Goal: Transaction & Acquisition: Purchase product/service

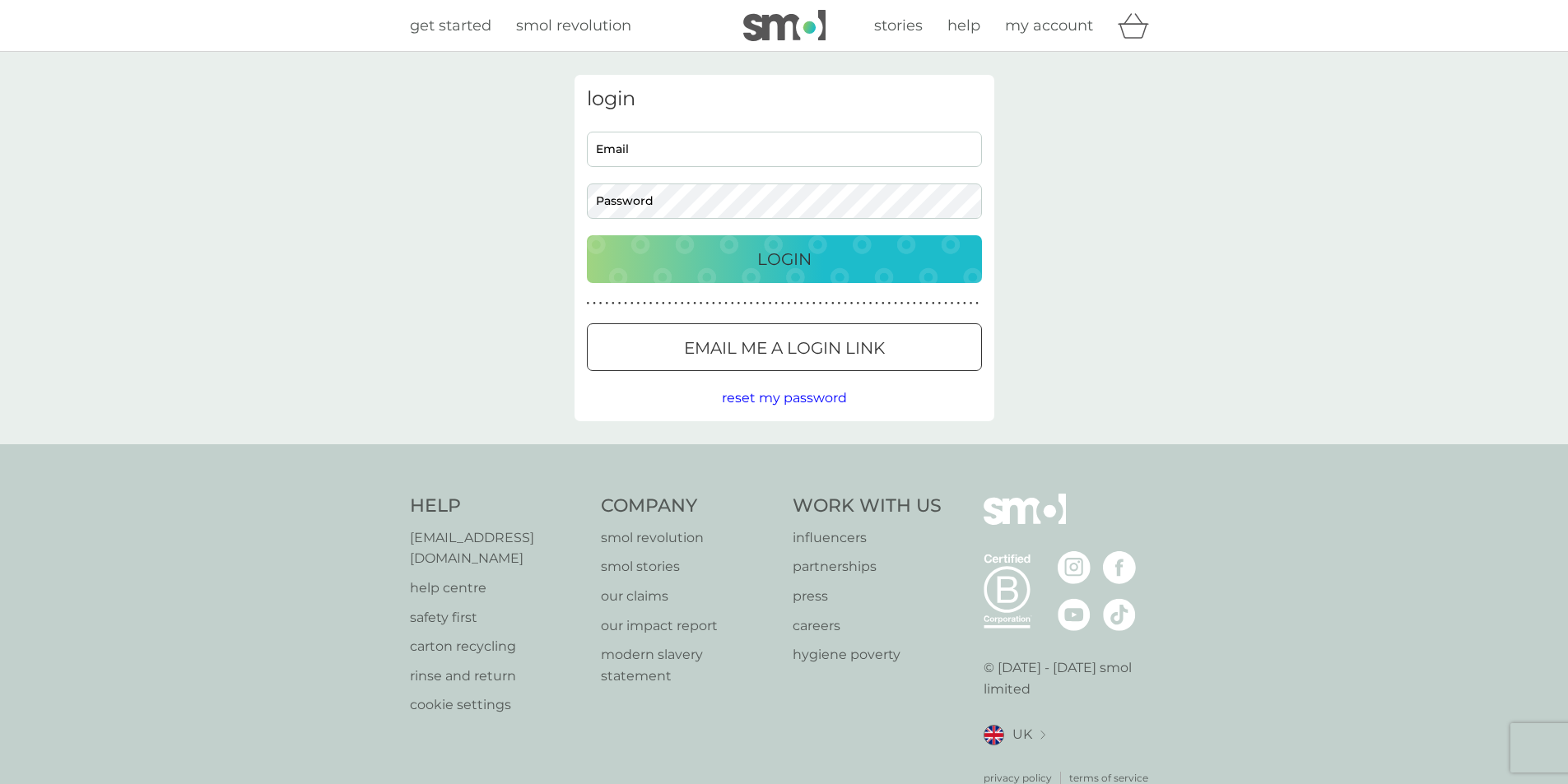
type input "[EMAIL_ADDRESS][DOMAIN_NAME]"
click at [736, 258] on div "Login" at bounding box center [785, 259] width 362 height 27
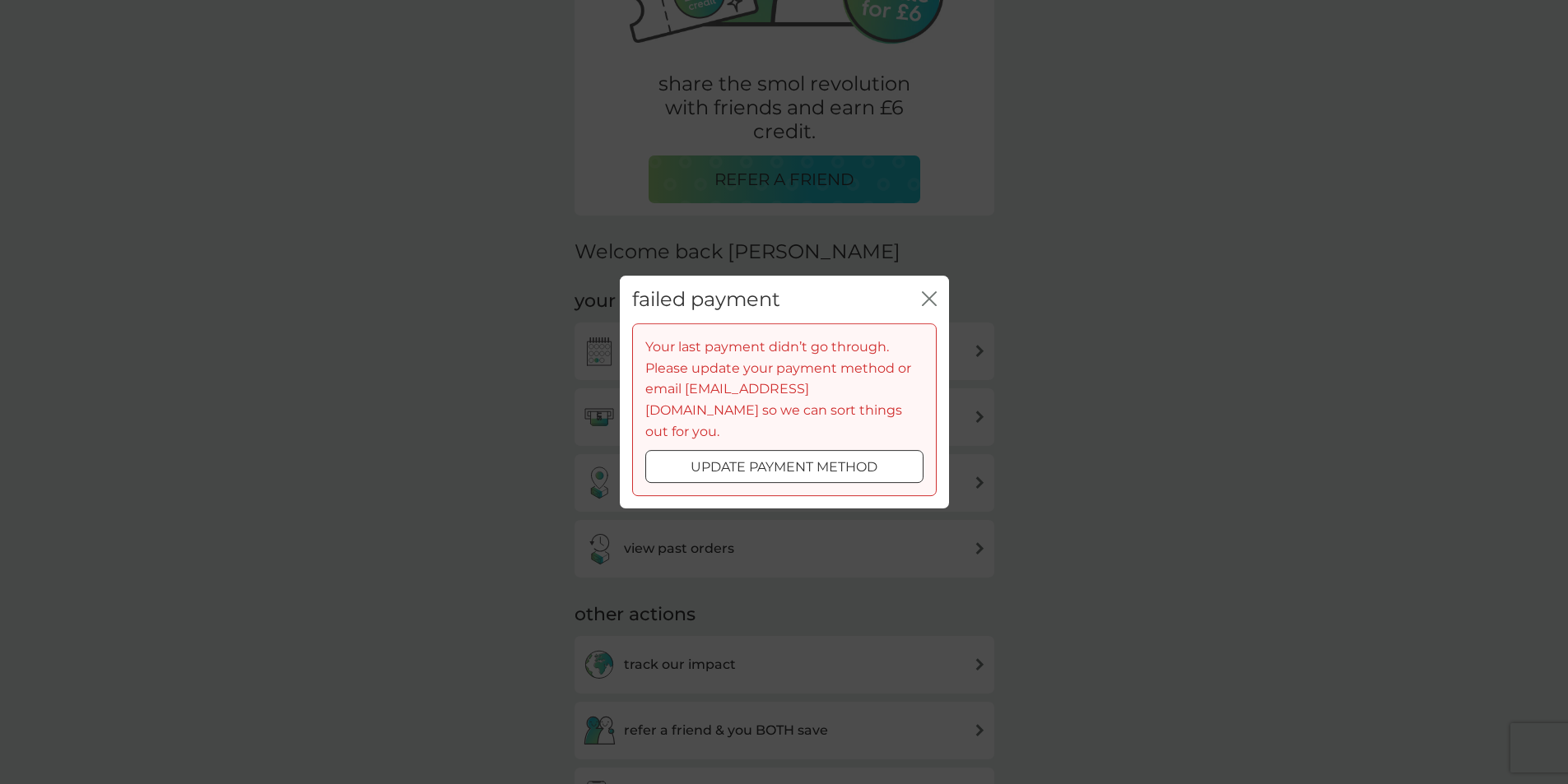
scroll to position [329, 0]
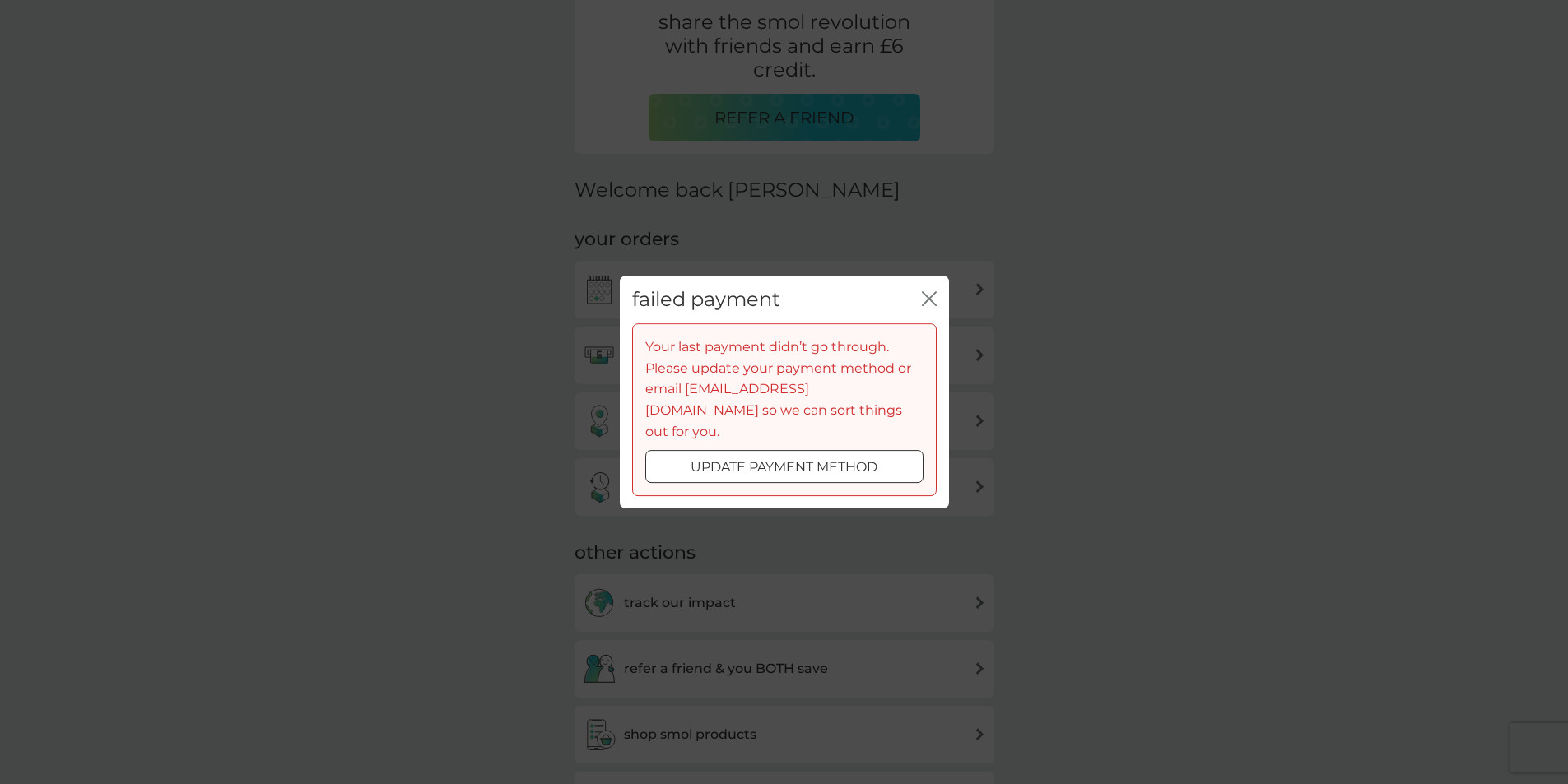
click at [769, 460] on div at bounding box center [784, 468] width 59 height 18
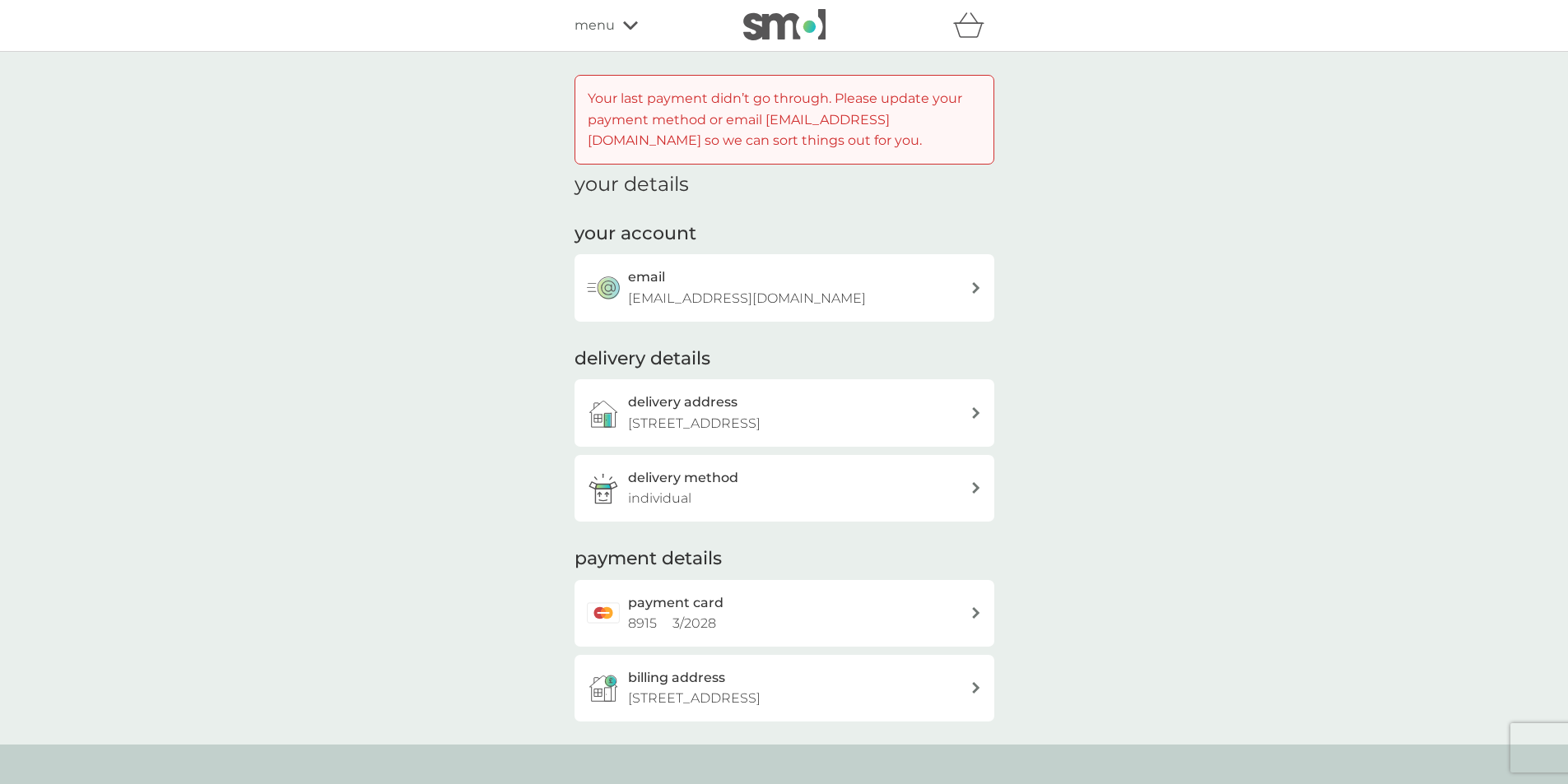
click at [733, 624] on div "payment card 8915 3 / 2028" at bounding box center [798, 613] width 342 height 42
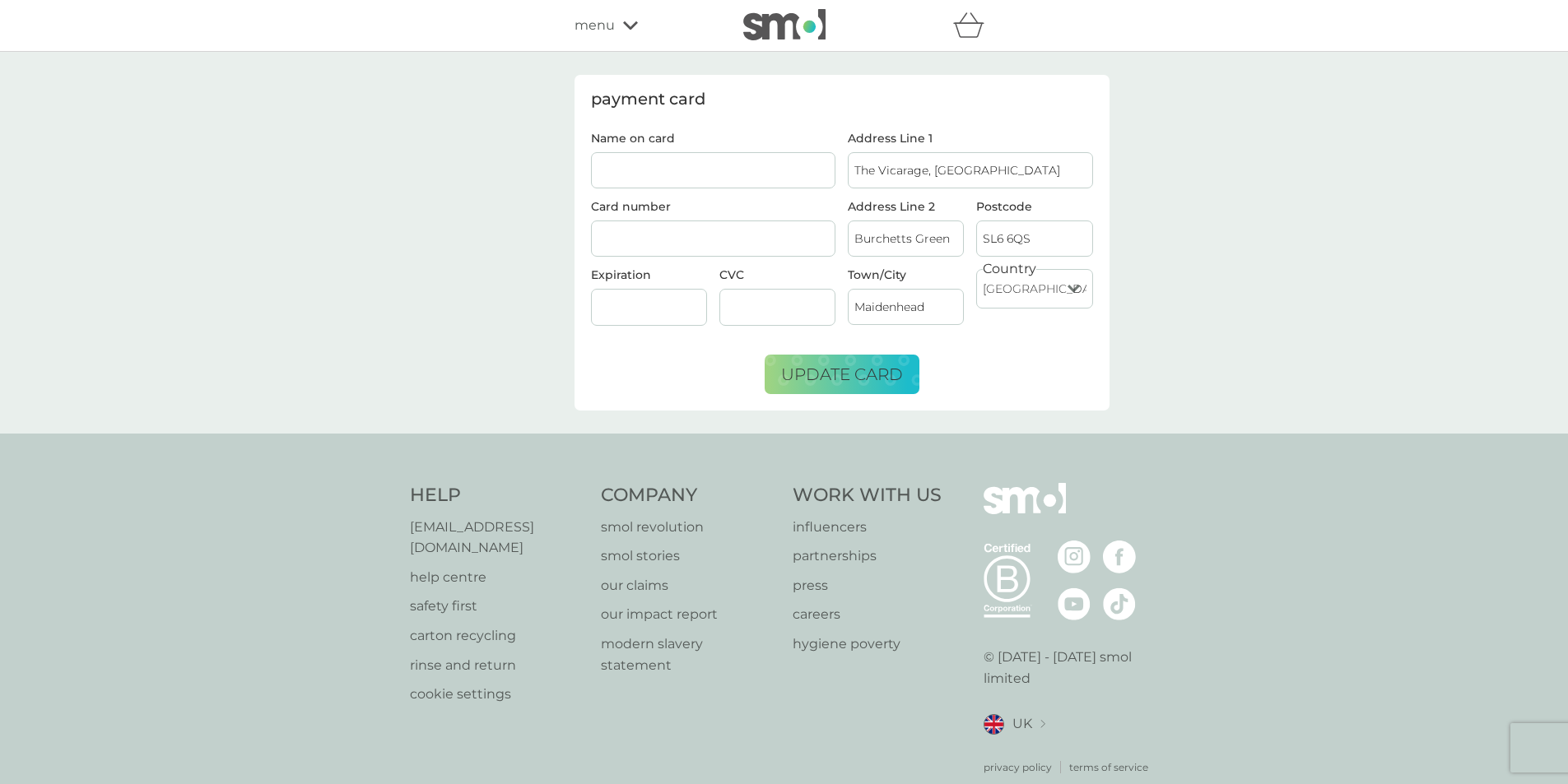
click at [724, 178] on input "Name on card" at bounding box center [713, 170] width 245 height 36
type input "Tom Etherton"
click at [595, 240] on div at bounding box center [713, 240] width 245 height 37
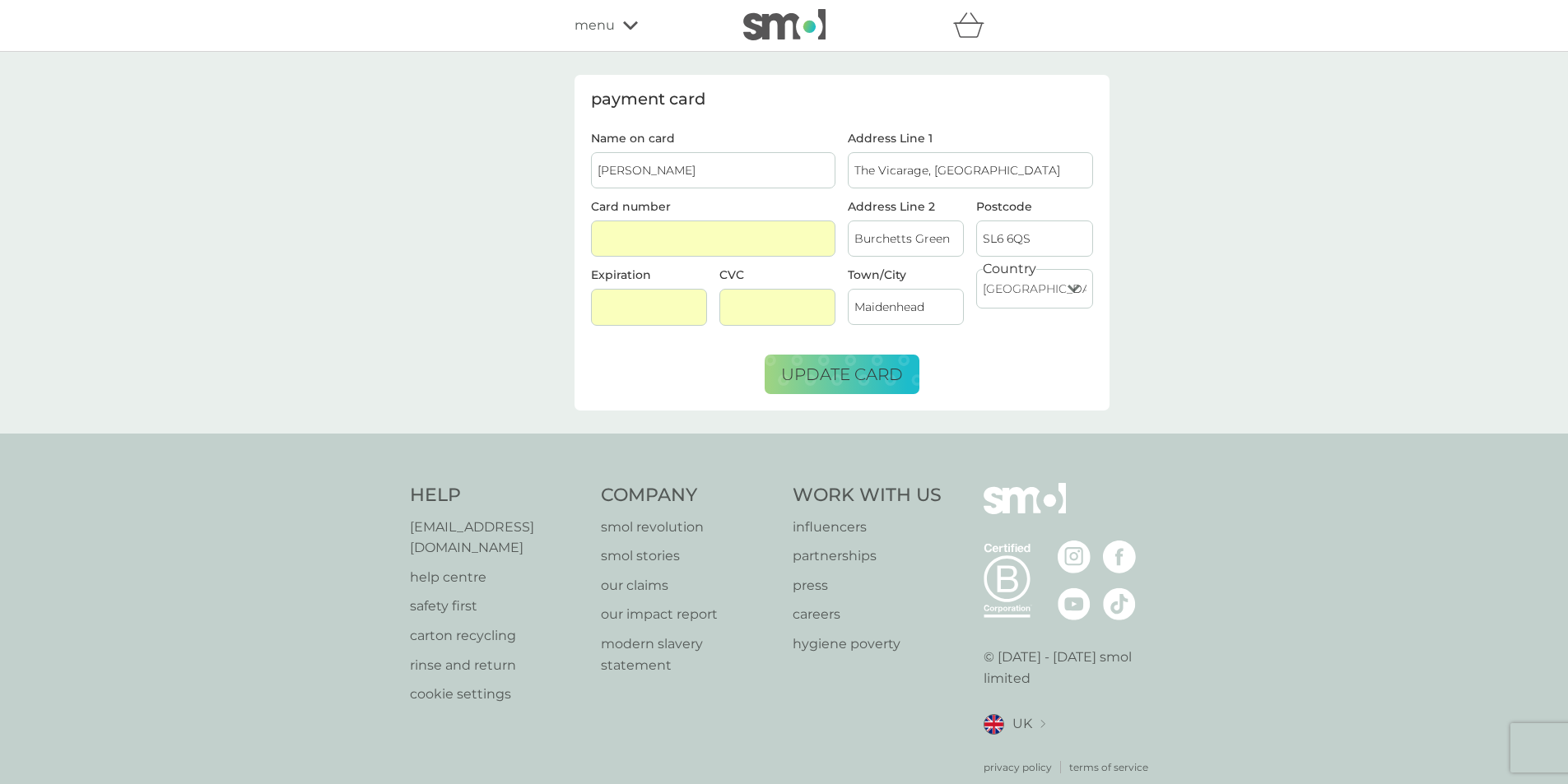
click at [910, 237] on input "Burchetts Green" at bounding box center [905, 239] width 116 height 36
click at [1124, 223] on div "payment card Name on card Tom Etherton Card number Expiration CVC Address Line …" at bounding box center [784, 243] width 1568 height 382
click at [907, 225] on input "Burchetts Green" at bounding box center [905, 239] width 116 height 36
type input "Burchetts Green Road"
drag, startPoint x: 950, startPoint y: 170, endPoint x: 1469, endPoint y: 186, distance: 519.2
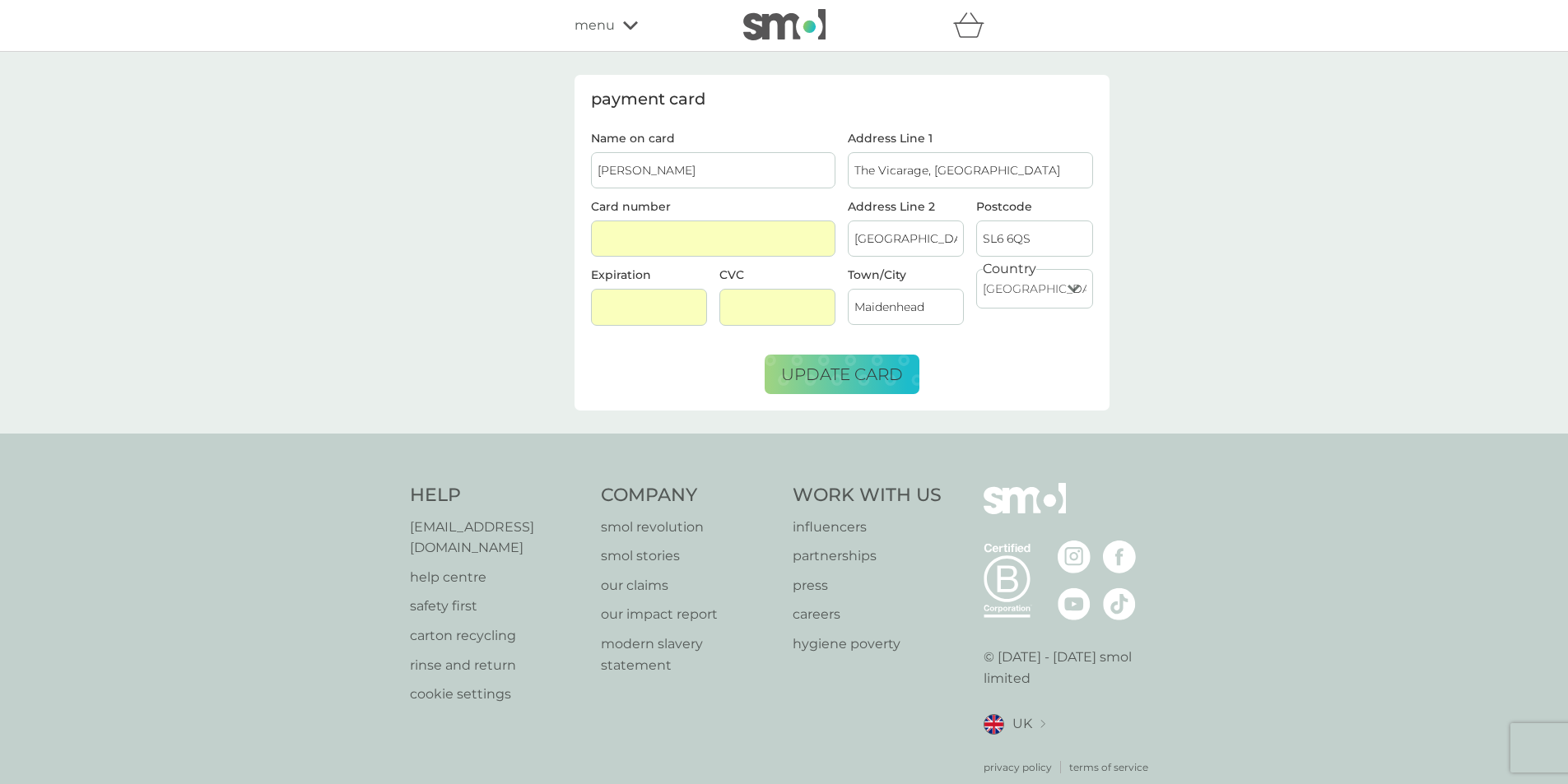
click at [1458, 179] on div "payment card Name on card Tom Etherton Card number Expiration CVC Address Line …" at bounding box center [784, 243] width 1568 height 382
type input "The Vicarage"
click at [855, 378] on span "update card" at bounding box center [842, 374] width 122 height 19
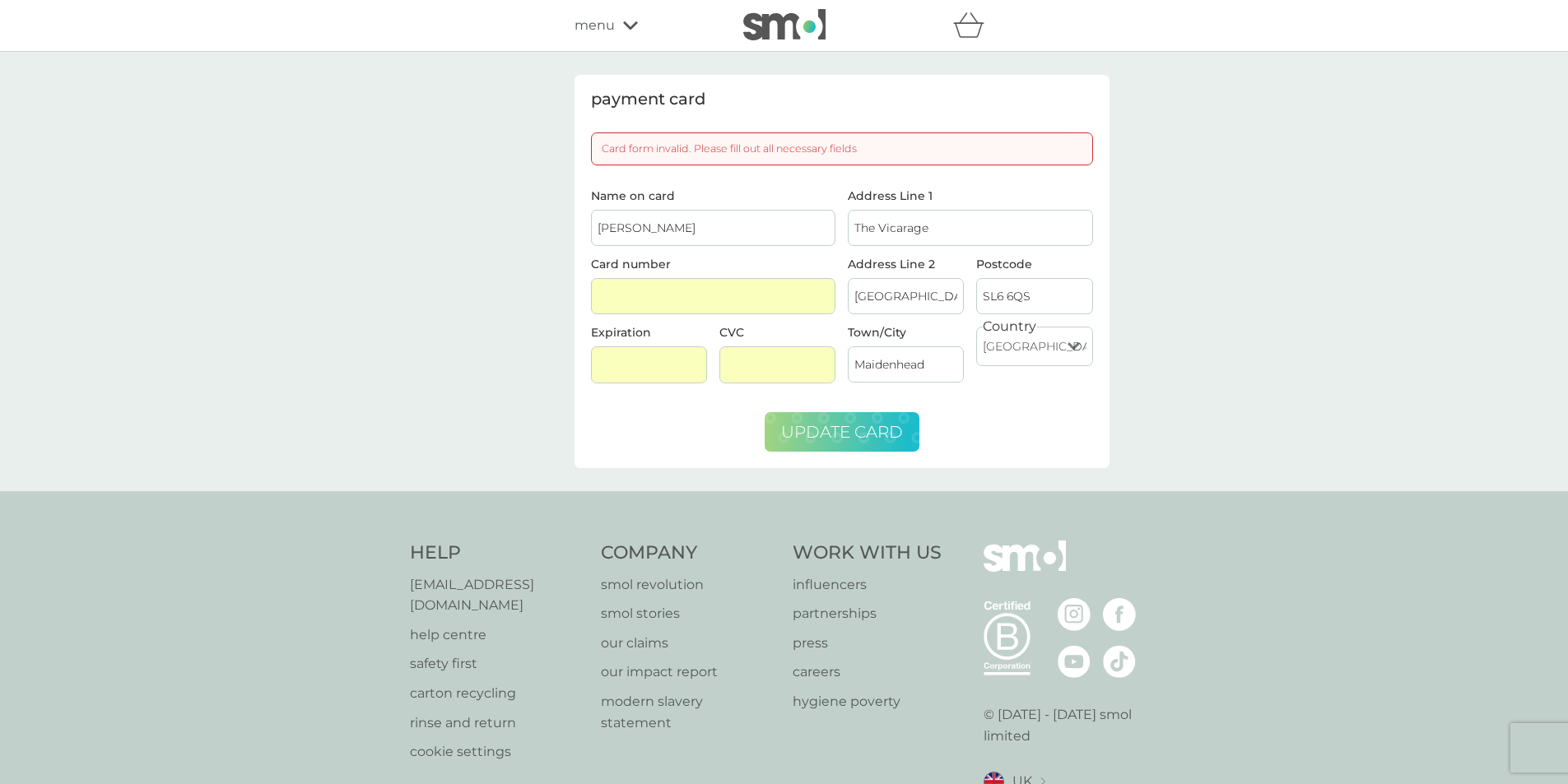
click at [825, 426] on span "update card" at bounding box center [842, 432] width 122 height 19
click at [771, 14] on img at bounding box center [784, 24] width 82 height 31
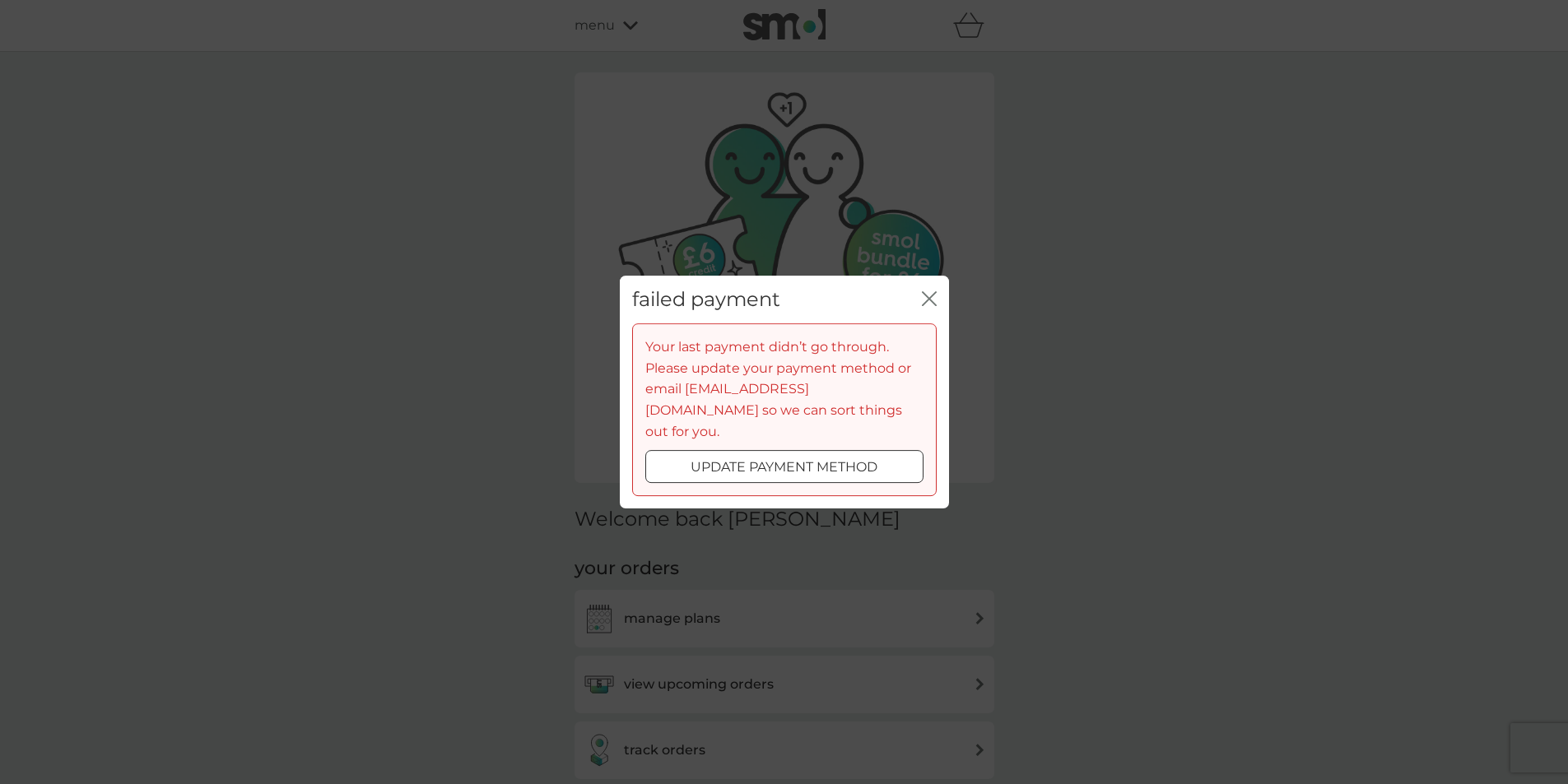
click at [930, 305] on icon "close" at bounding box center [932, 299] width 6 height 13
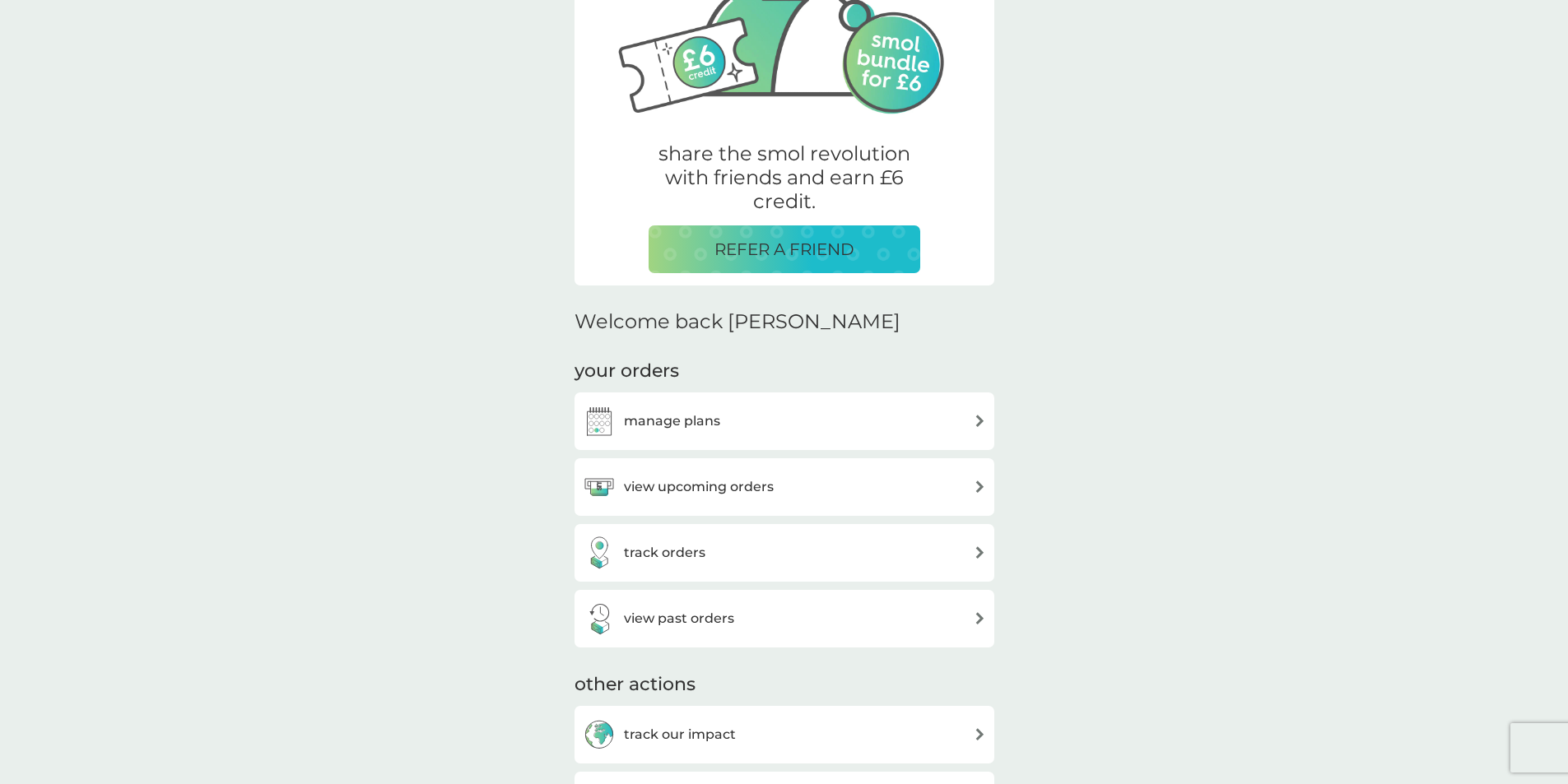
scroll to position [247, 0]
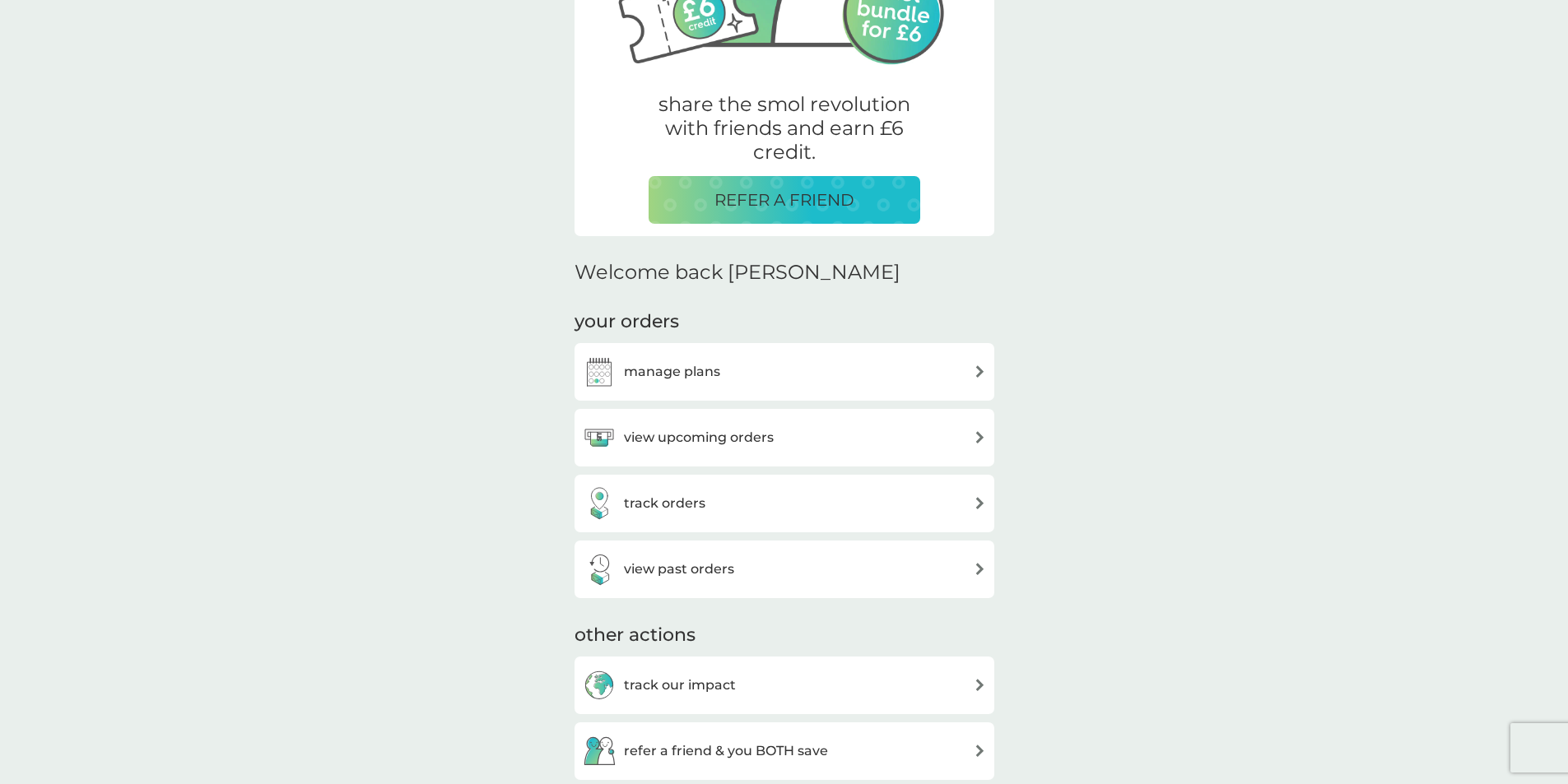
click at [845, 375] on div "manage plans" at bounding box center [784, 371] width 403 height 33
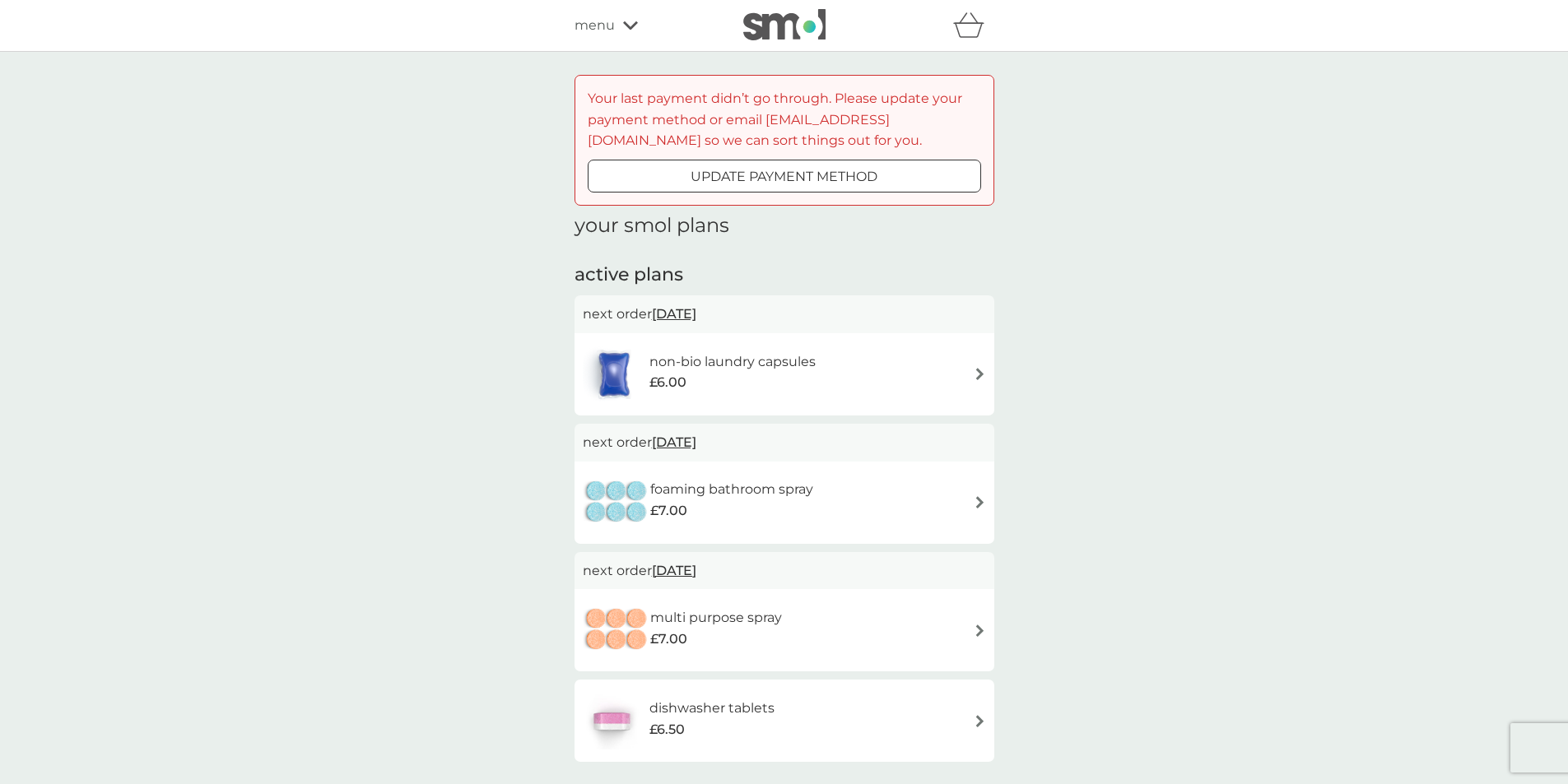
click at [727, 720] on div "£6.50" at bounding box center [712, 730] width 126 height 21
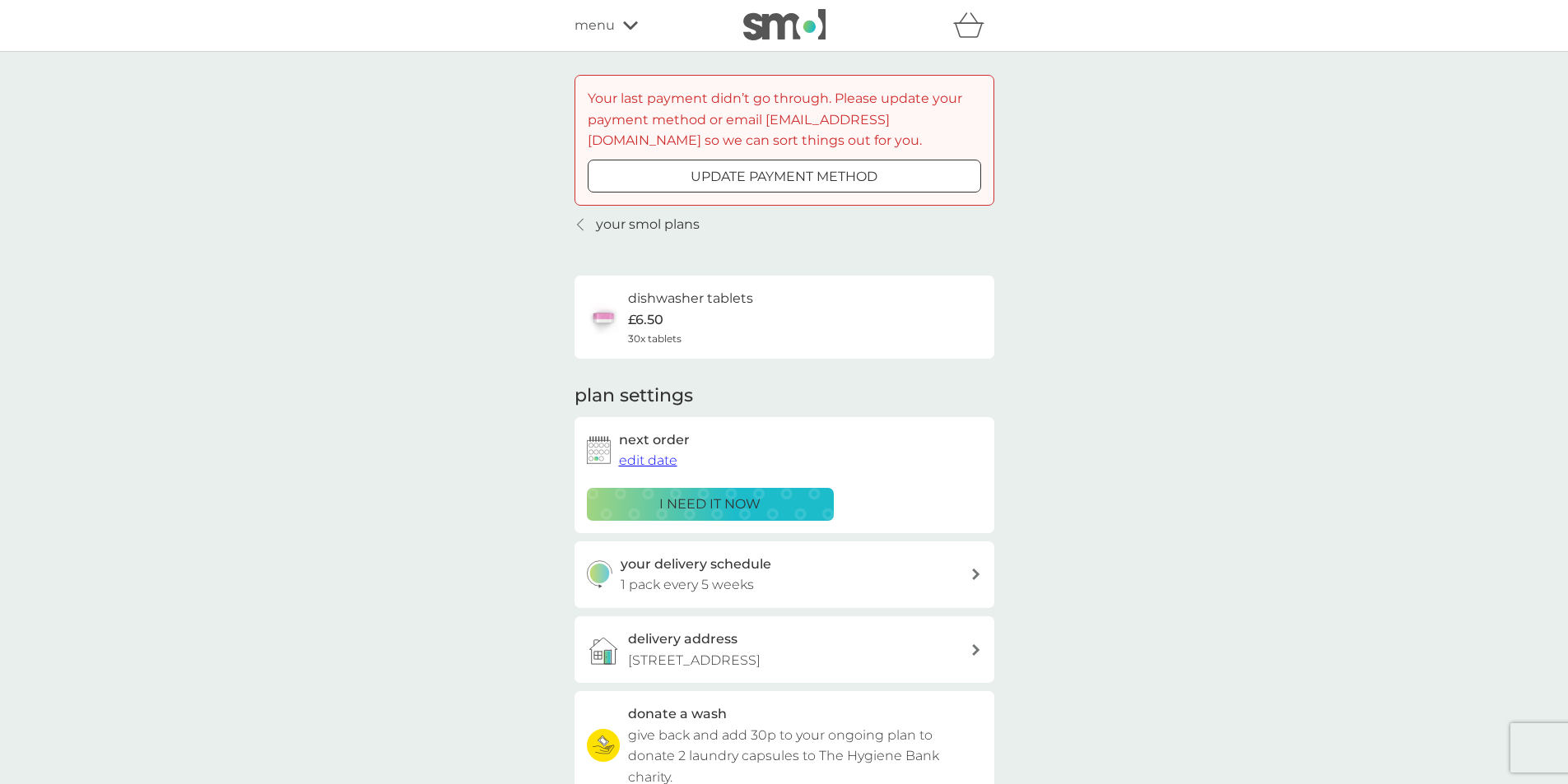
click at [773, 507] on div "i need it now" at bounding box center [710, 505] width 225 height 21
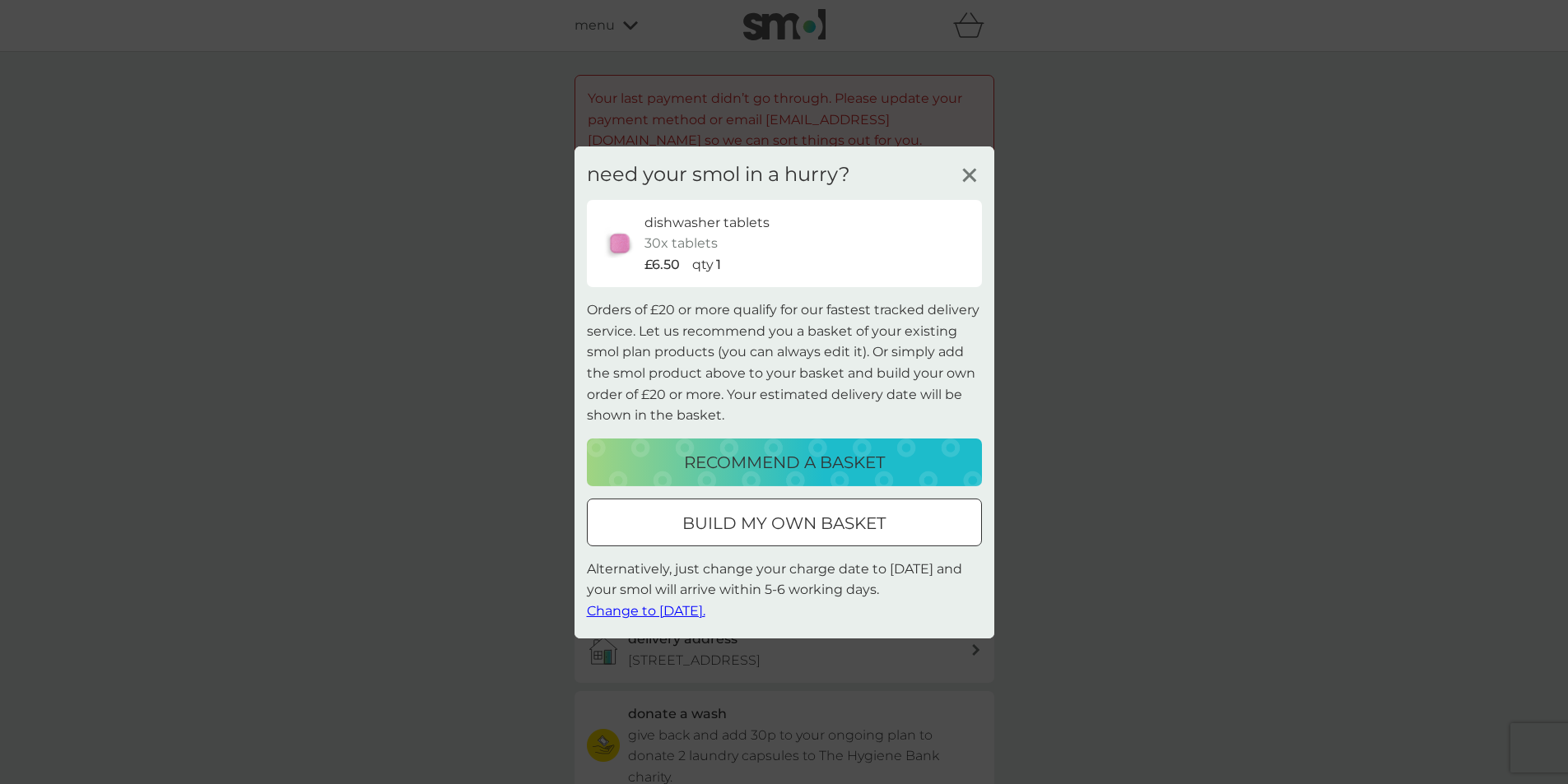
click at [780, 526] on div at bounding box center [784, 523] width 59 height 18
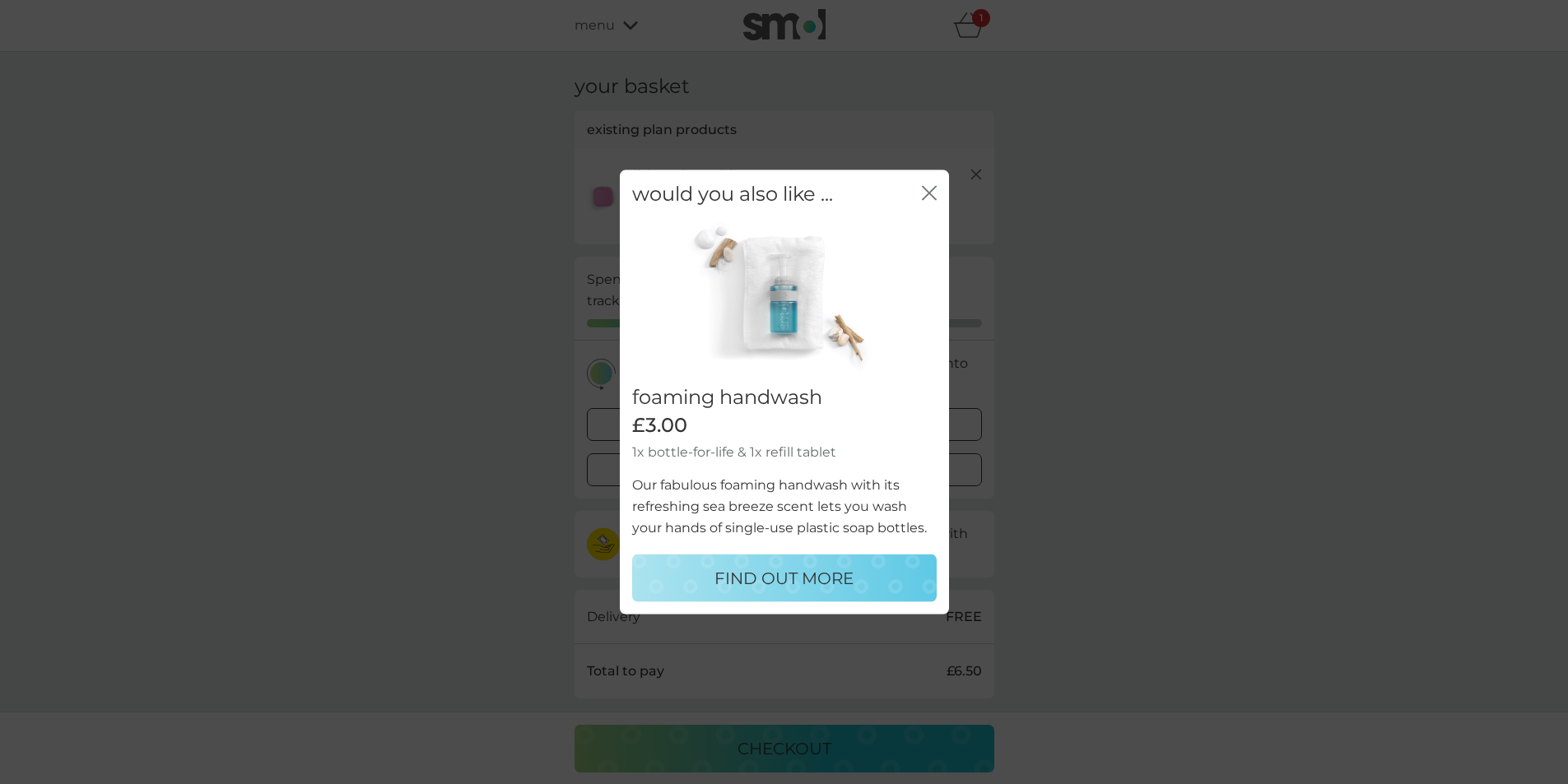
click at [937, 181] on div "would you also like ... close" at bounding box center [784, 194] width 329 height 49
click at [936, 184] on div "close" at bounding box center [929, 194] width 15 height 24
click at [928, 195] on icon "close" at bounding box center [929, 193] width 15 height 15
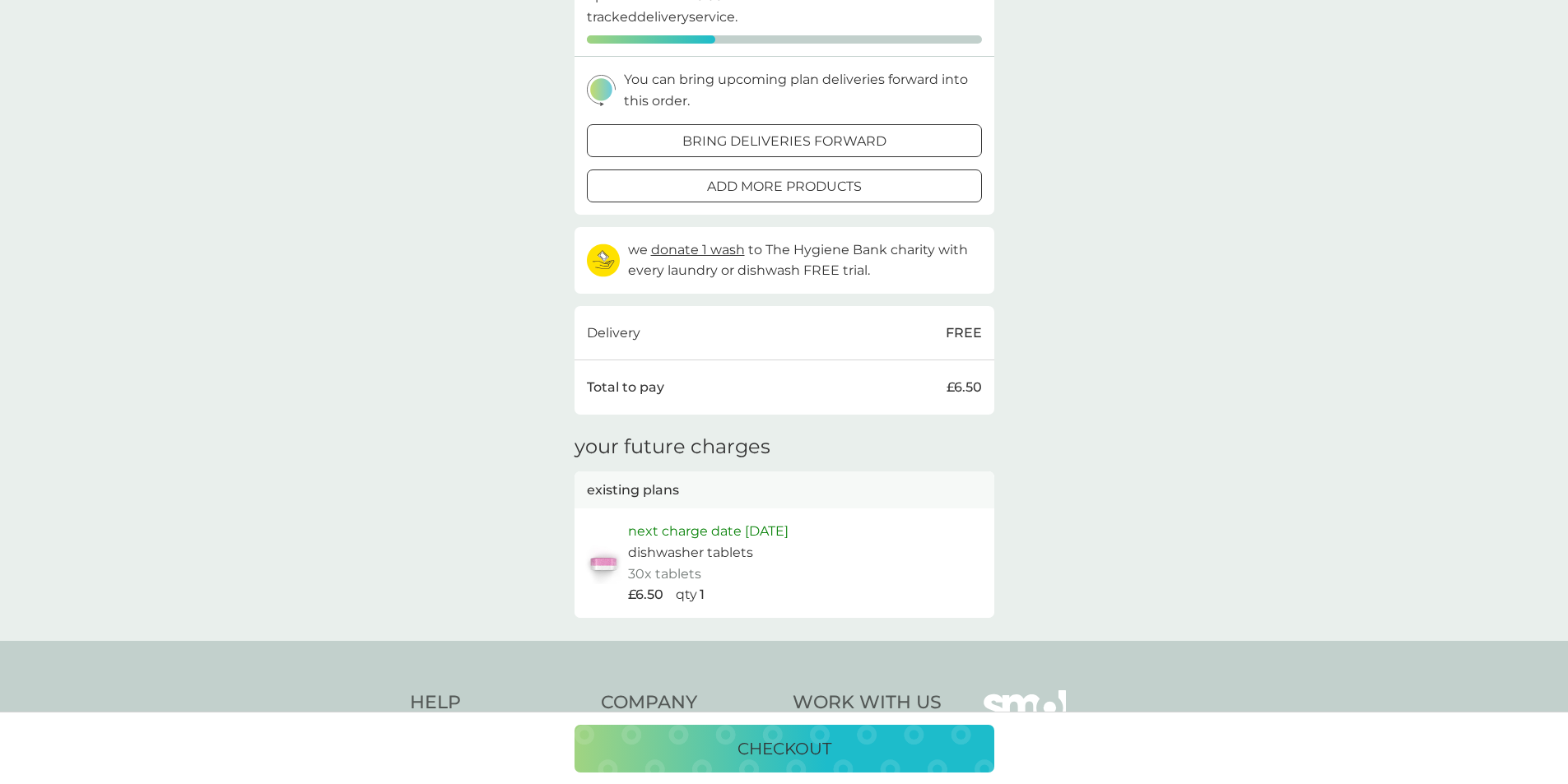
scroll to position [494, 0]
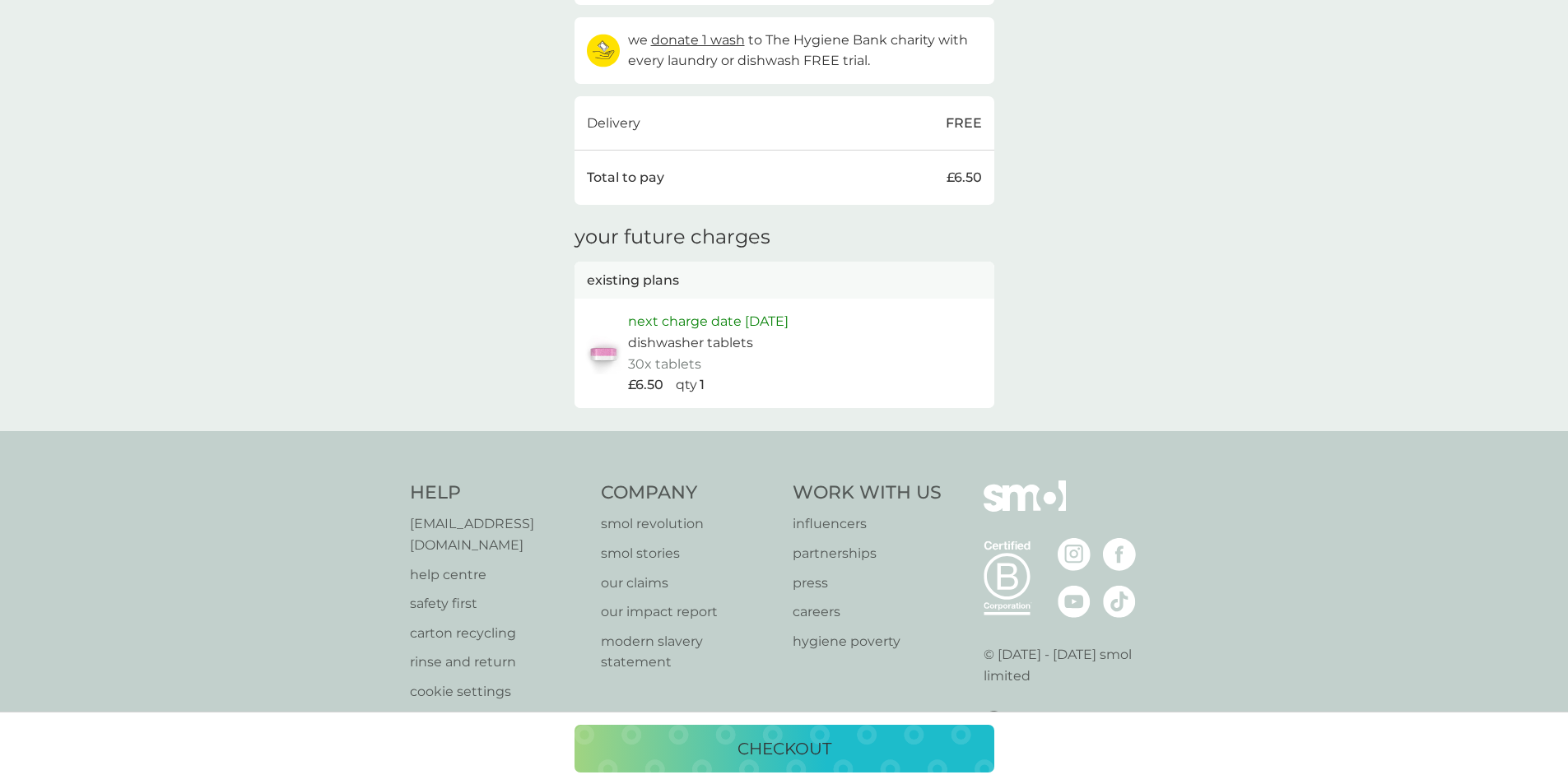
click at [807, 765] on button "checkout" at bounding box center [784, 749] width 420 height 48
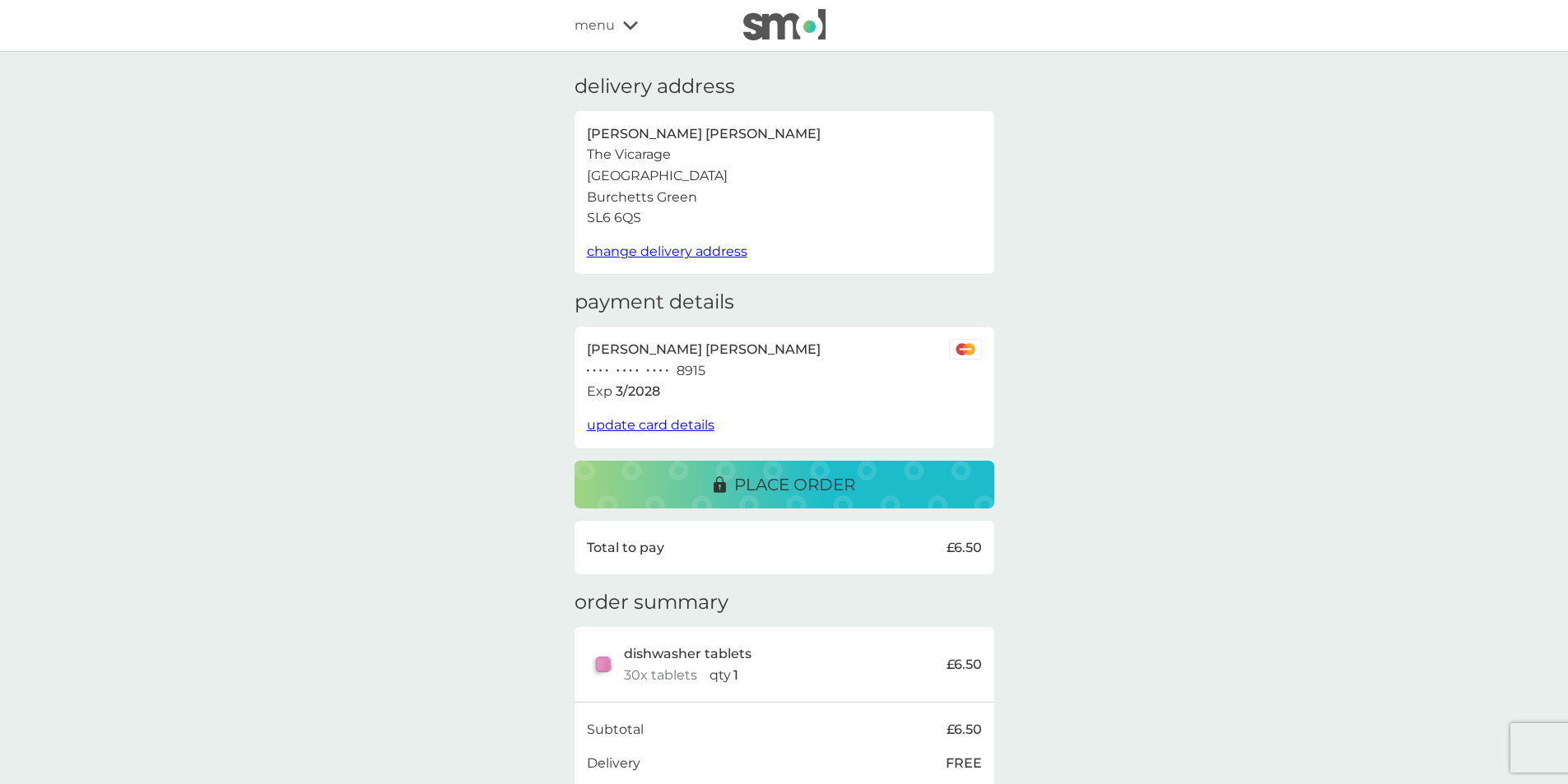
click at [942, 500] on button "place order" at bounding box center [784, 484] width 420 height 48
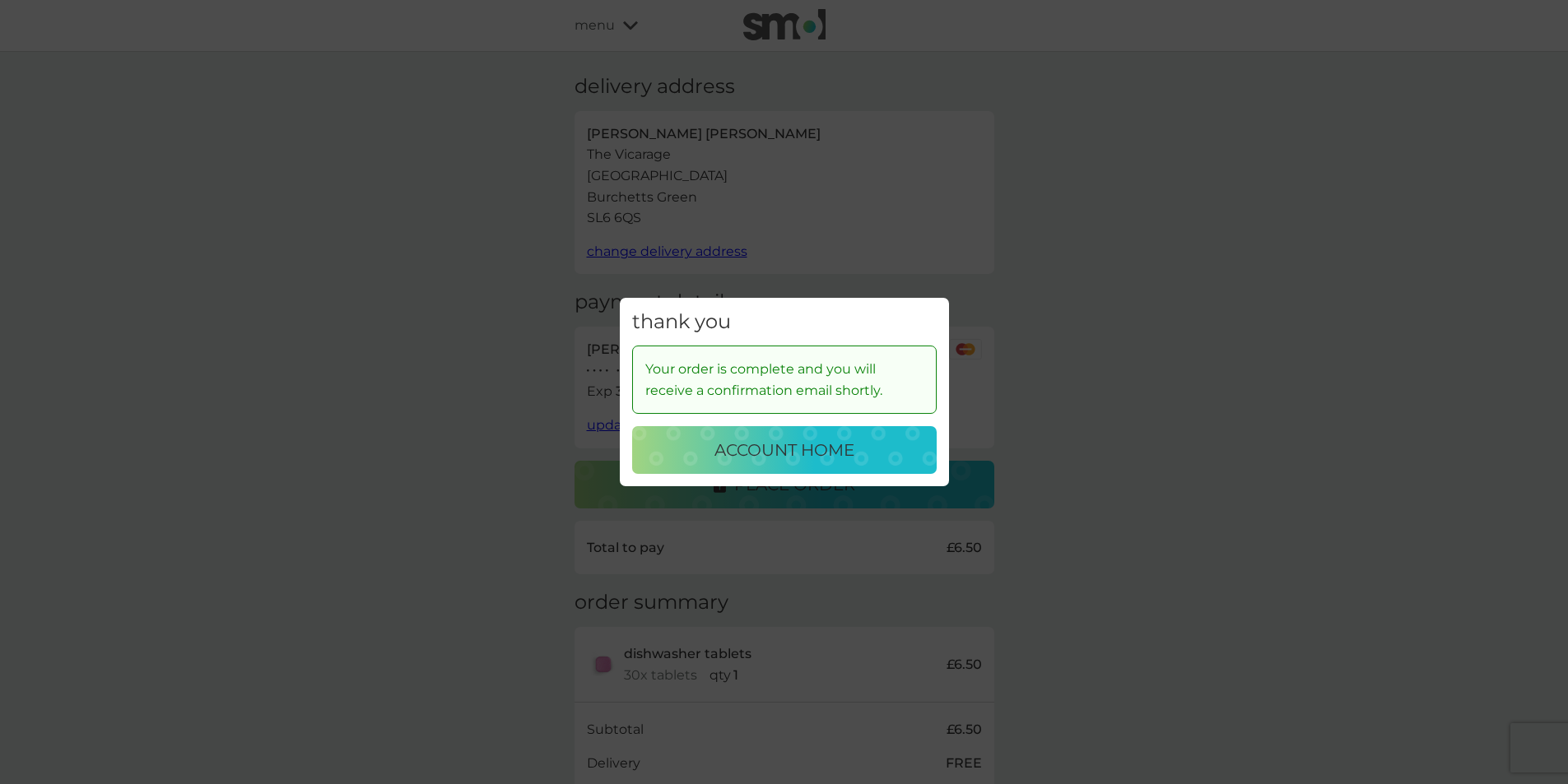
click at [852, 459] on p "account home" at bounding box center [784, 450] width 140 height 27
